Goal: Task Accomplishment & Management: Complete application form

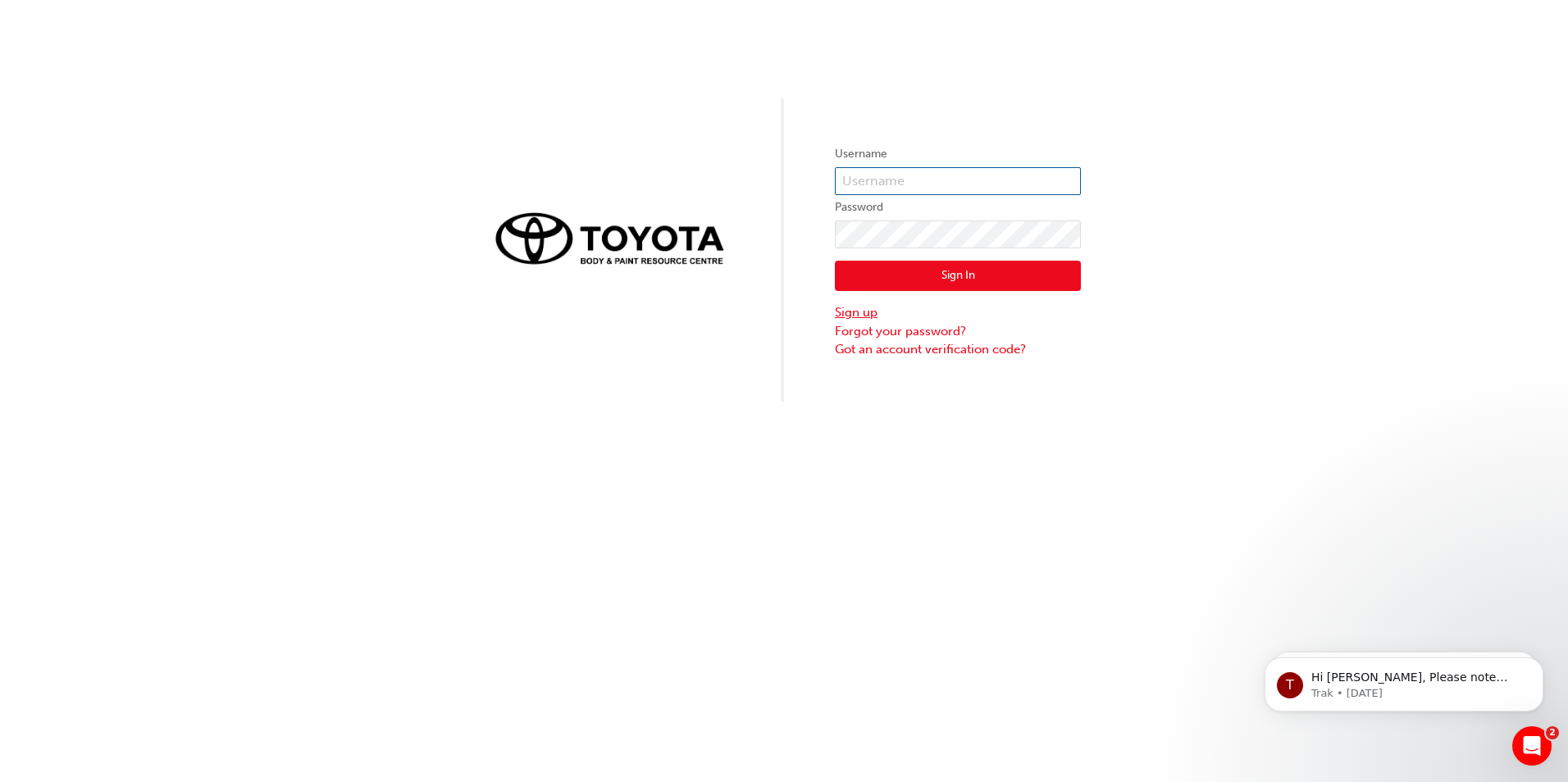
type input "631368"
click at [858, 314] on link "Sign up" at bounding box center [957, 313] width 246 height 19
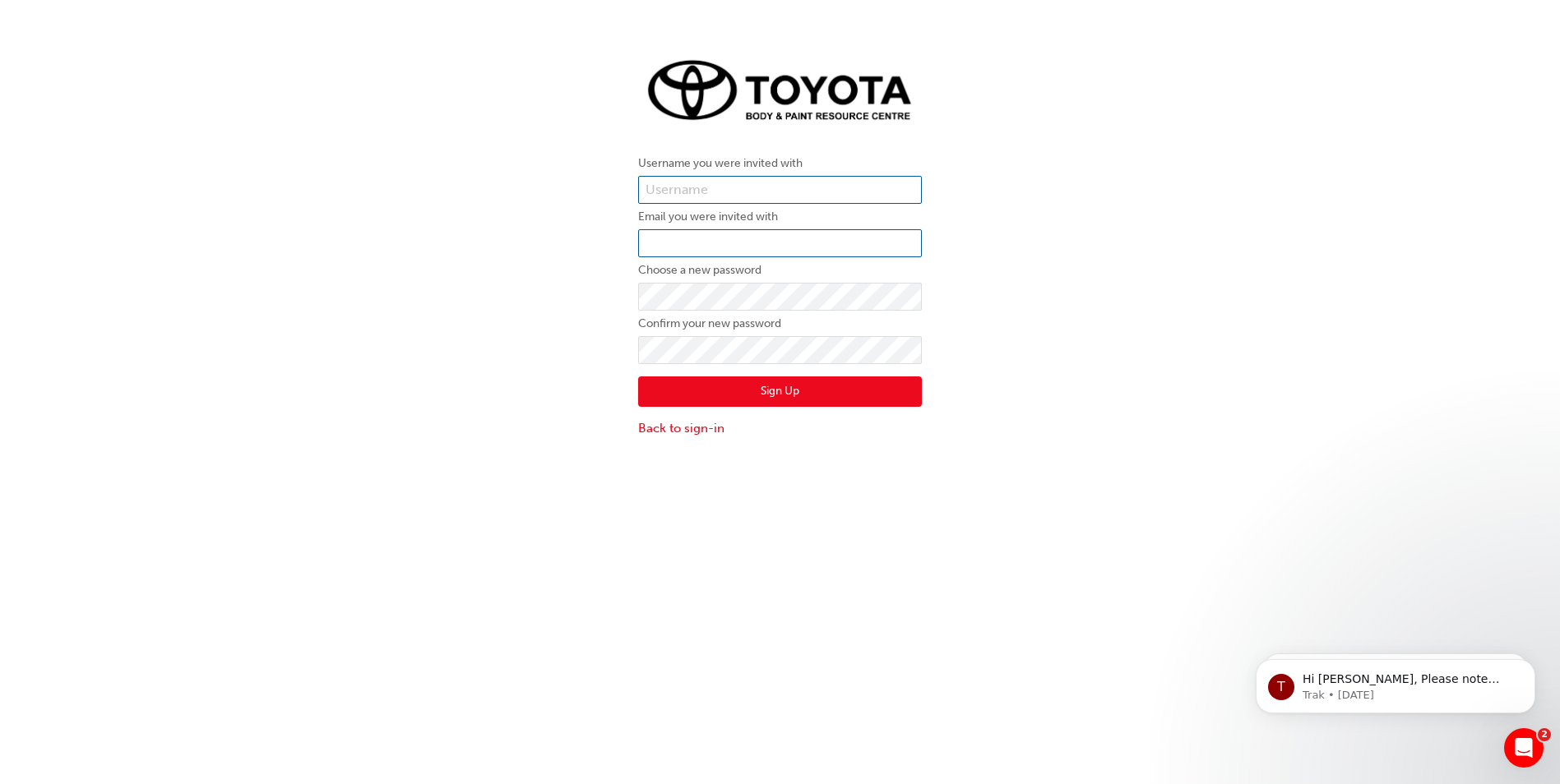
type input "631368"
drag, startPoint x: 753, startPoint y: 187, endPoint x: 625, endPoint y: 202, distance: 128.9
click at [625, 202] on div "Username you were invited with 631368 Email you were invited with Choose a new …" at bounding box center [780, 244] width 1560 height 414
click at [654, 247] on input "email" at bounding box center [780, 244] width 284 height 28
paste input "[PERSON_NAME][EMAIL_ADDRESS][PERSON_NAME][DOMAIN_NAME]"
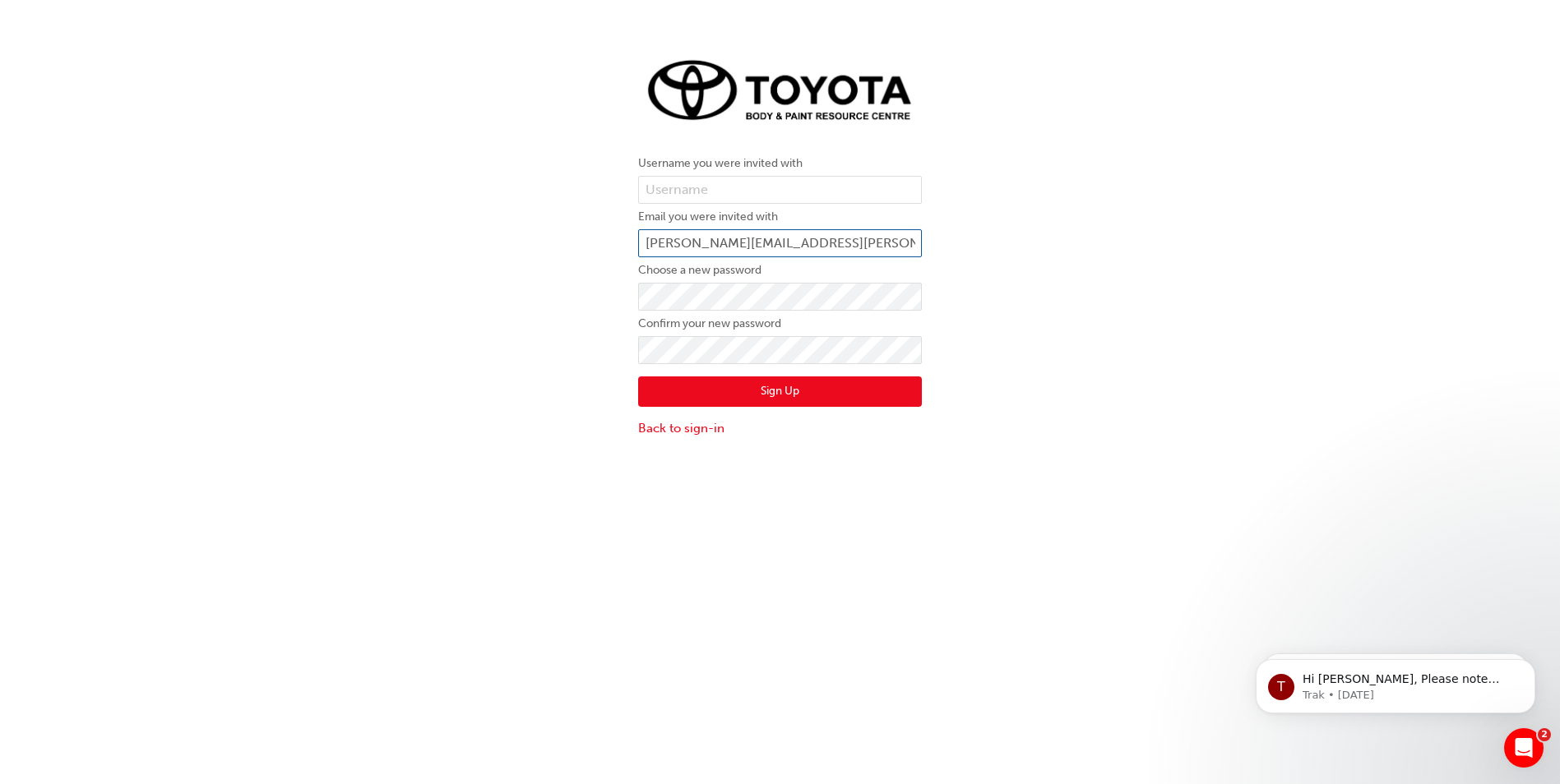
type input "[PERSON_NAME][EMAIL_ADDRESS][PERSON_NAME][DOMAIN_NAME]"
click at [627, 285] on div "Username you were invited with Email you were invited with [PERSON_NAME][EMAIL_…" at bounding box center [780, 244] width 309 height 414
click at [1094, 420] on div "Username you were invited with Email you were invited with [PERSON_NAME][EMAIL_…" at bounding box center [780, 244] width 1560 height 414
click at [992, 355] on div "Username you were invited with Email you were invited with [PERSON_NAME][EMAIL_…" at bounding box center [780, 244] width 1560 height 414
click at [836, 389] on button "Sign Up" at bounding box center [780, 392] width 284 height 31
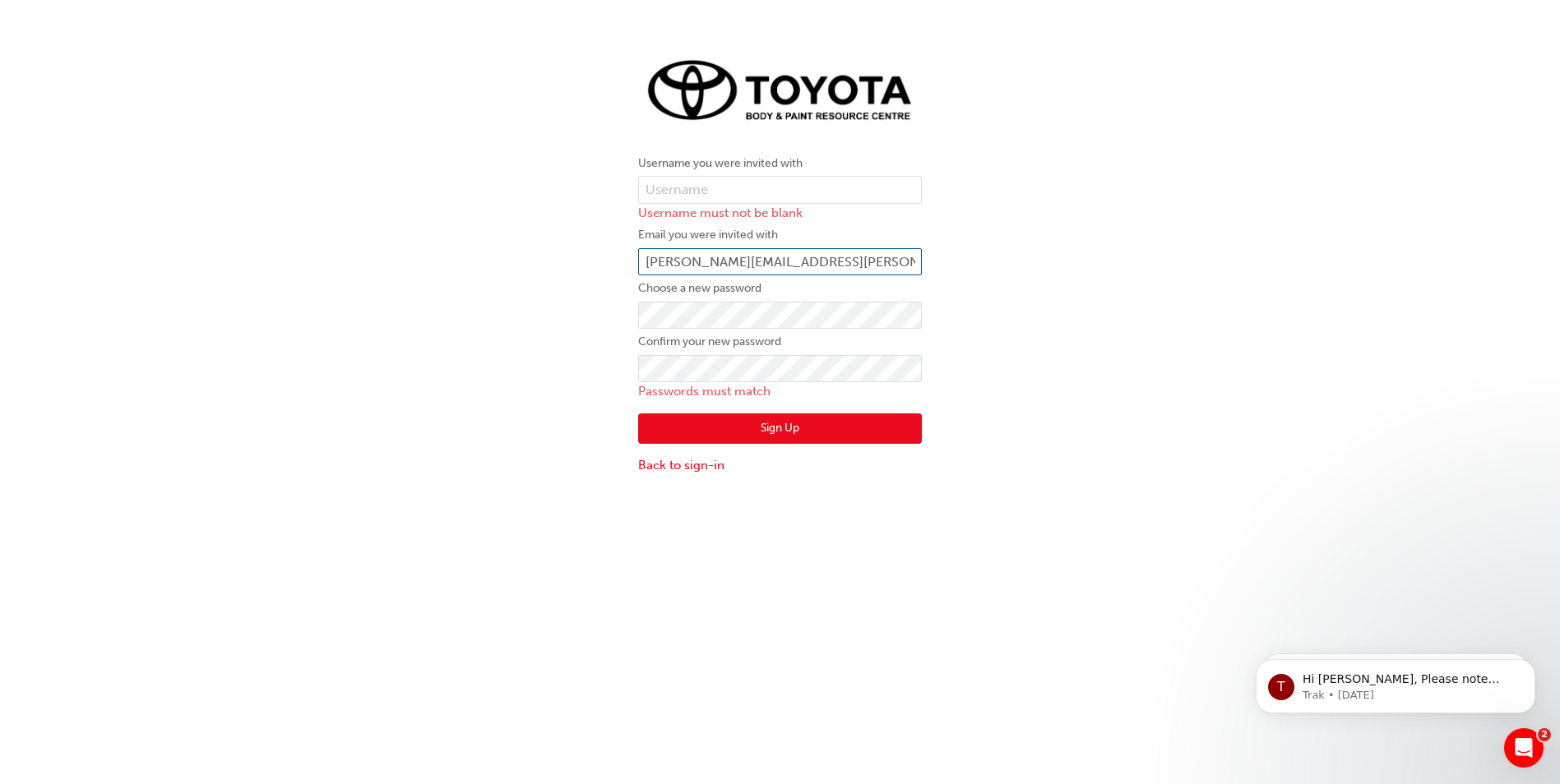
drag, startPoint x: 882, startPoint y: 265, endPoint x: 557, endPoint y: 227, distance: 327.2
click at [542, 229] on div "Username you were invited with Username must not be blank Email you were invite…" at bounding box center [780, 263] width 1560 height 451
click at [726, 182] on input "text" at bounding box center [780, 190] width 284 height 28
paste input "[PERSON_NAME][EMAIL_ADDRESS][PERSON_NAME][DOMAIN_NAME]"
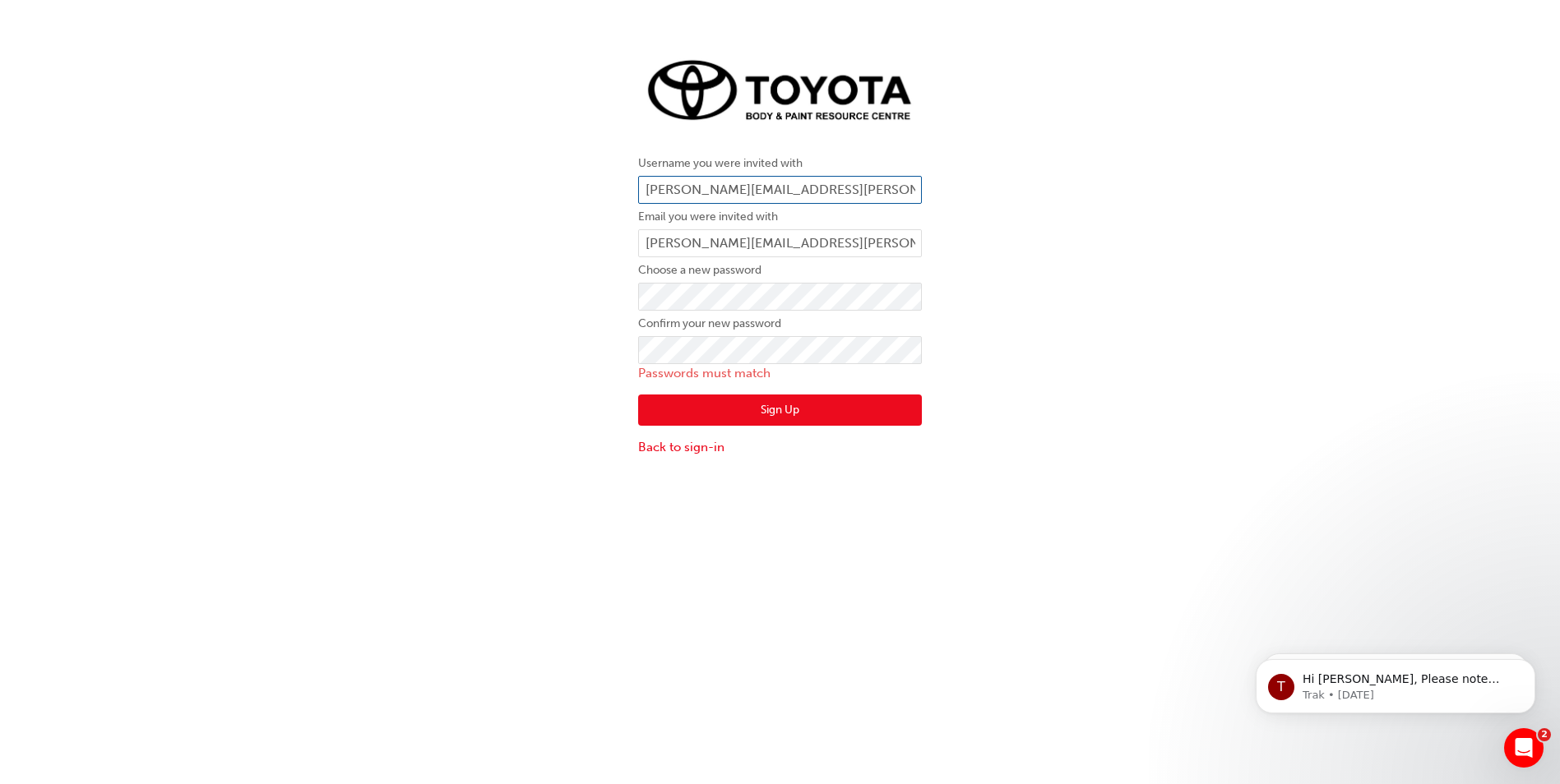
type input "[PERSON_NAME][EMAIL_ADDRESS][PERSON_NAME][DOMAIN_NAME]"
click at [751, 415] on button "Sign Up" at bounding box center [780, 410] width 284 height 31
click at [799, 407] on button "Sign Up" at bounding box center [780, 410] width 284 height 31
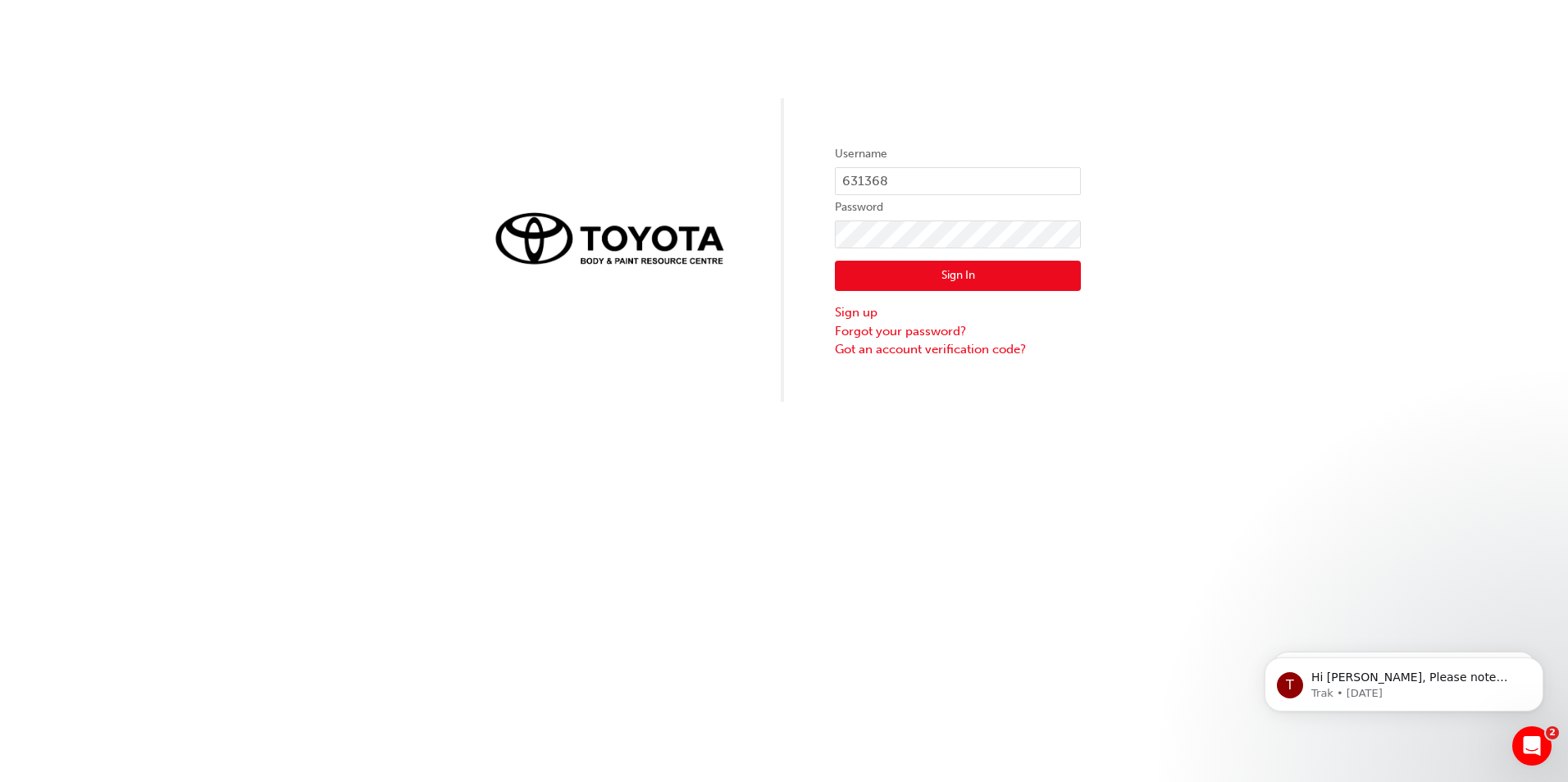
drag, startPoint x: 1392, startPoint y: 224, endPoint x: 1385, endPoint y: 292, distance: 68.4
click at [1393, 334] on div "Username 631368 Password Sign In Sign up Forgot your password? Got an account v…" at bounding box center [784, 201] width 1568 height 402
click at [1369, 396] on div "Username 631368 Password Sign In Sign up Forgot your password? Got an account v…" at bounding box center [784, 201] width 1568 height 402
drag, startPoint x: 908, startPoint y: 177, endPoint x: 810, endPoint y: 173, distance: 98.1
click at [810, 173] on div "Username 631368 Password Sign In Sign up Forgot your password? Got an account v…" at bounding box center [784, 201] width 1568 height 402
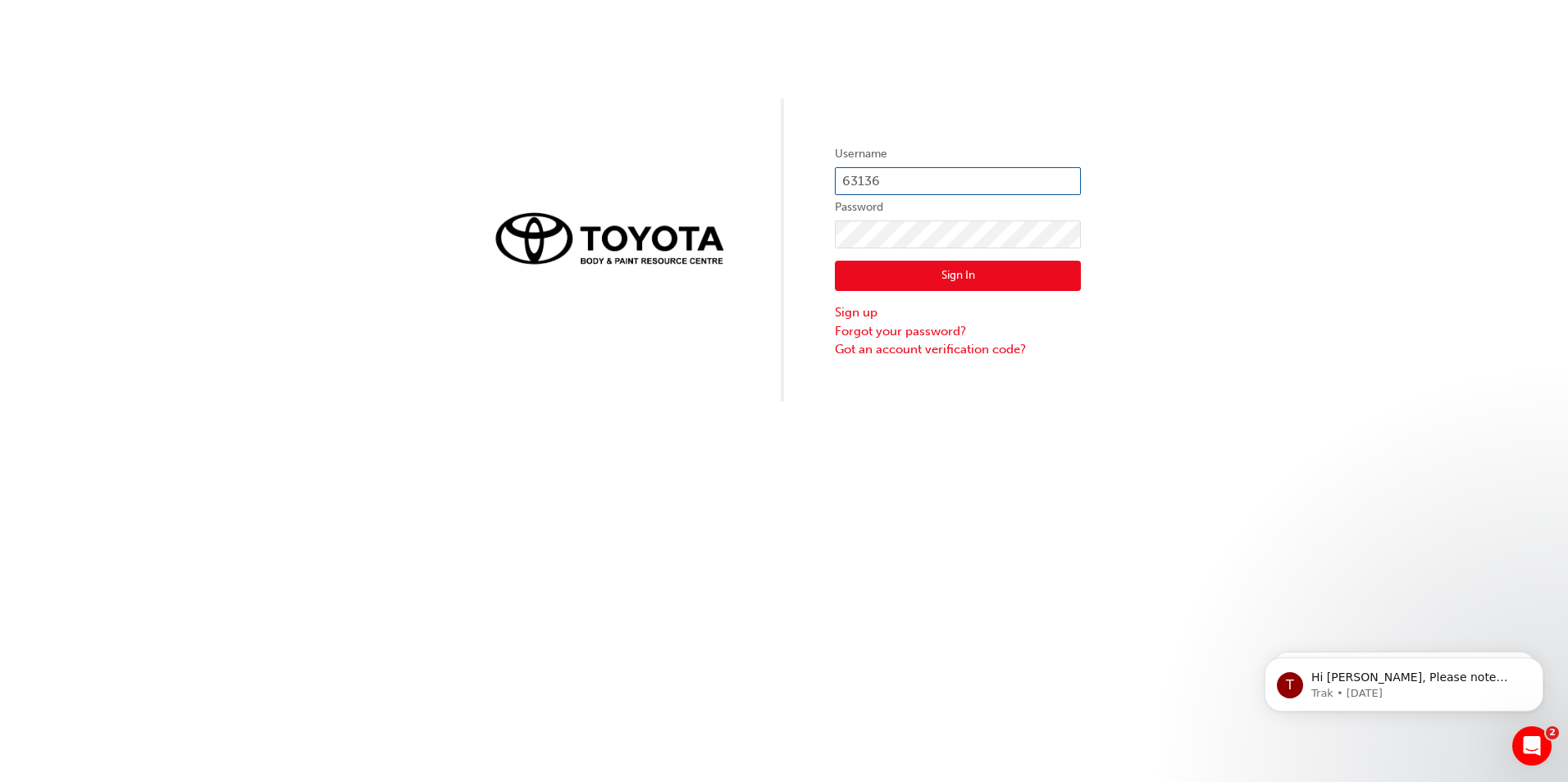
type input "631368"
click button "Sign In" at bounding box center [957, 276] width 246 height 31
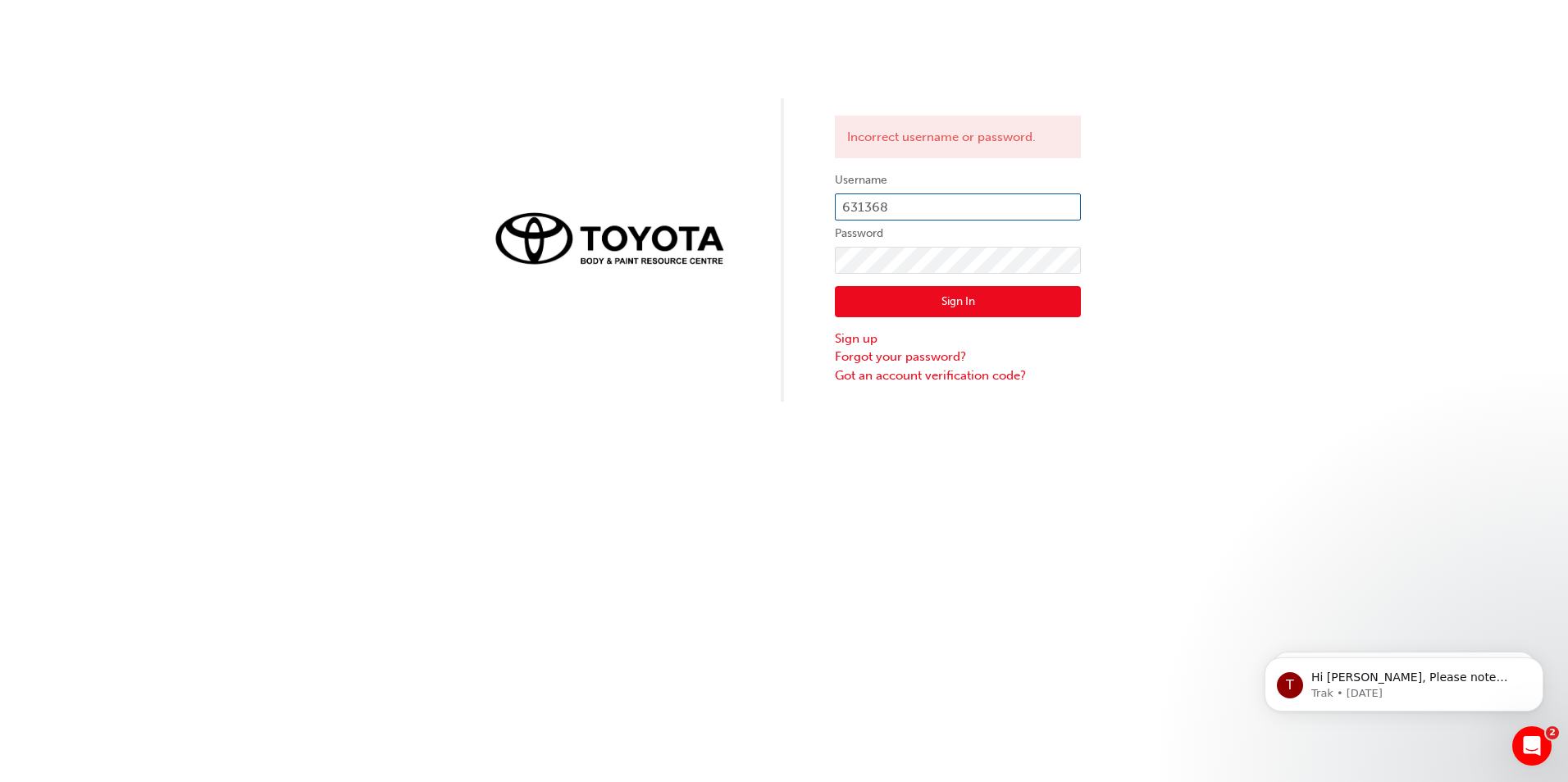
drag, startPoint x: 868, startPoint y: 215, endPoint x: 803, endPoint y: 215, distance: 65.0
click at [803, 215] on div "Incorrect username or password. Username 631368 Password Sign In Sign up Forgot…" at bounding box center [784, 201] width 1568 height 402
type input "[EMAIL_ADDRESS][DOMAIN_NAME]"
click at [750, 274] on div "Incorrect username or password. Username [PERSON_NAME][EMAIL_ADDRESS][DOMAIN_NA…" at bounding box center [784, 201] width 1568 height 402
drag, startPoint x: 853, startPoint y: 300, endPoint x: 848, endPoint y: 268, distance: 32.4
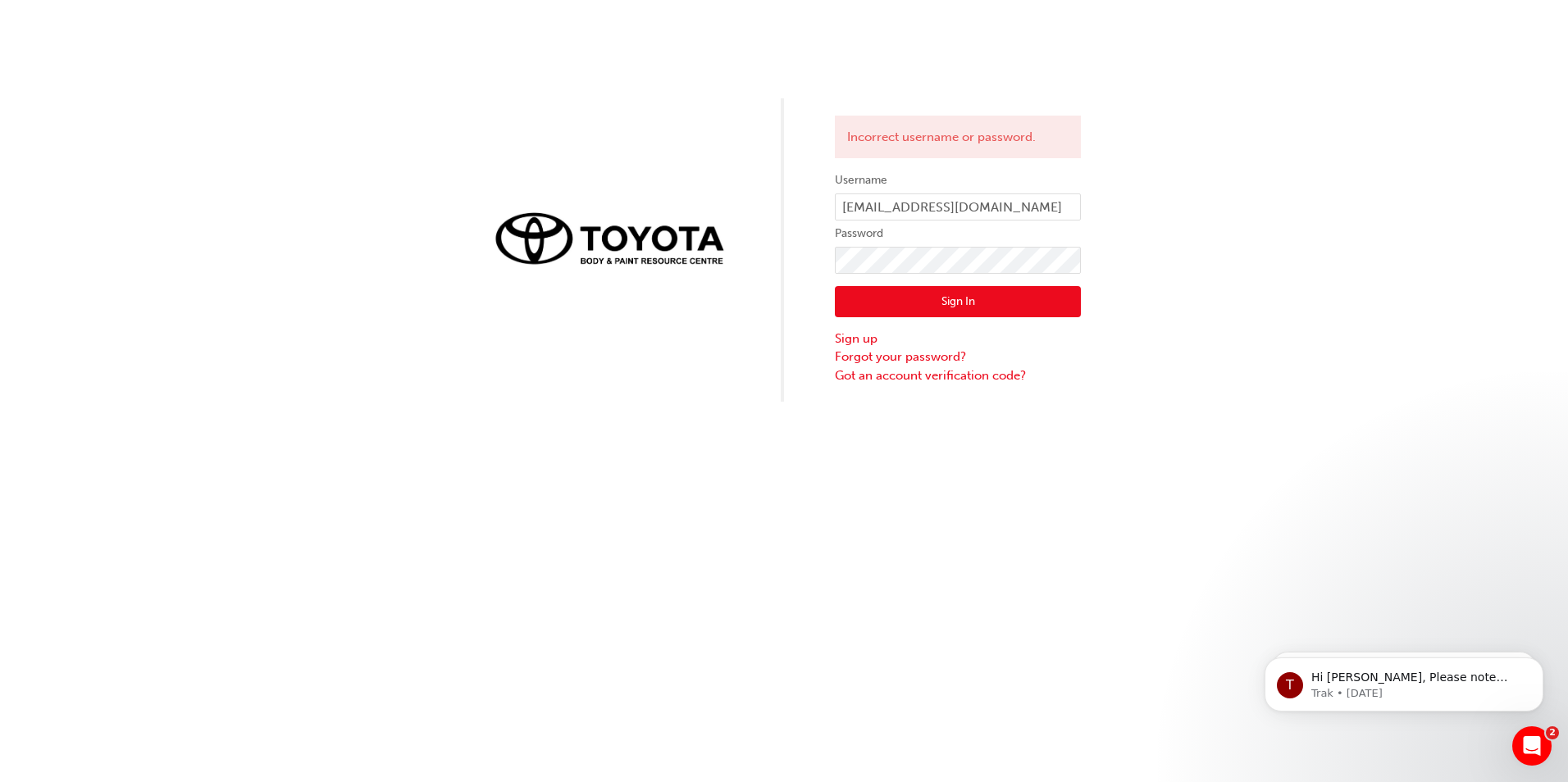
click at [853, 300] on button "Sign In" at bounding box center [957, 302] width 246 height 31
